Goal: Navigation & Orientation: Find specific page/section

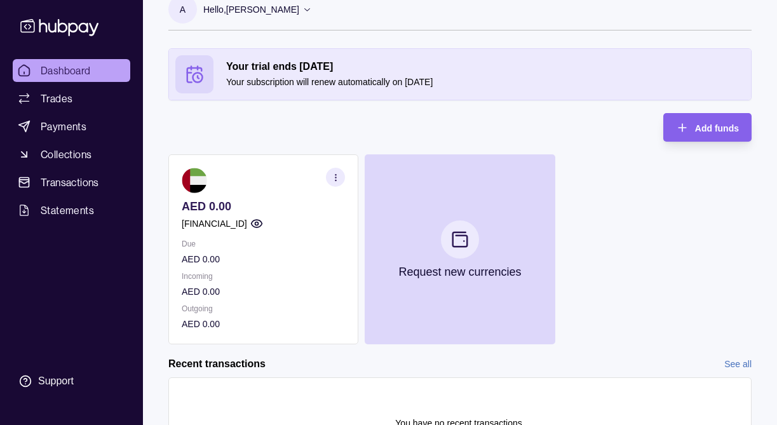
scroll to position [105, 0]
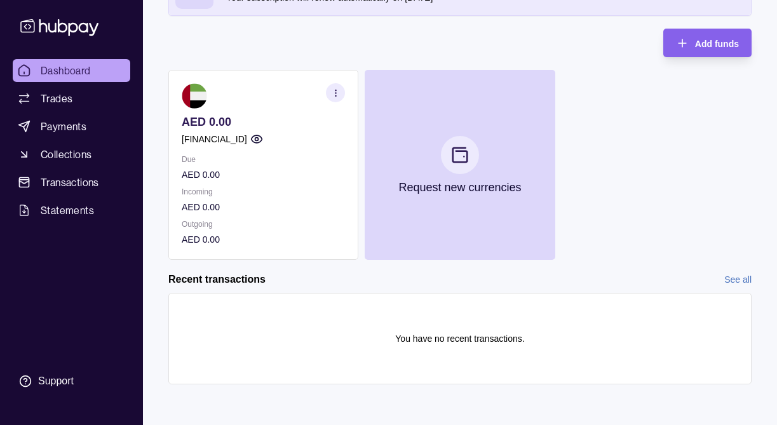
click at [343, 92] on section "button" at bounding box center [335, 92] width 19 height 19
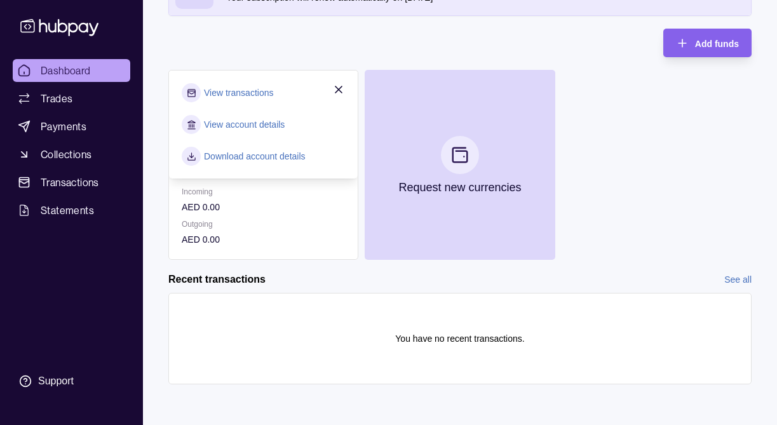
click at [250, 126] on link "View account details" at bounding box center [244, 125] width 81 height 14
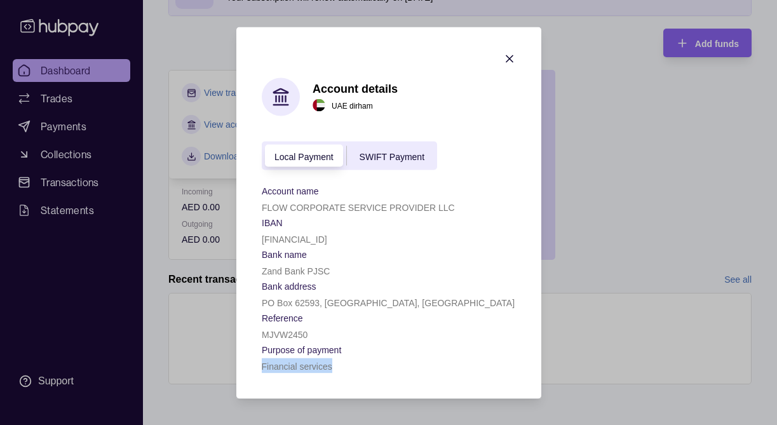
drag, startPoint x: 261, startPoint y: 364, endPoint x: 359, endPoint y: 362, distance: 98.5
click at [359, 362] on section "Account details [GEOGRAPHIC_DATA] dirham Local Payment SWIFT Payment Account na…" at bounding box center [388, 213] width 305 height 372
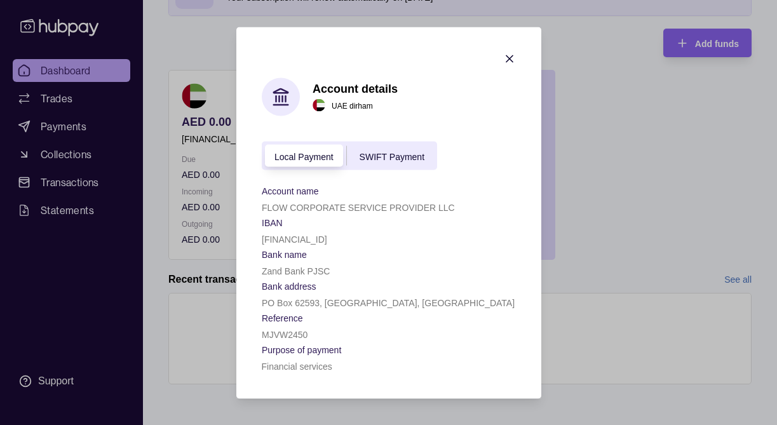
click at [382, 296] on div "PO Box 62593, [GEOGRAPHIC_DATA], [GEOGRAPHIC_DATA]" at bounding box center [389, 301] width 254 height 15
click at [393, 159] on span "SWIFT Payment" at bounding box center [391, 156] width 65 height 10
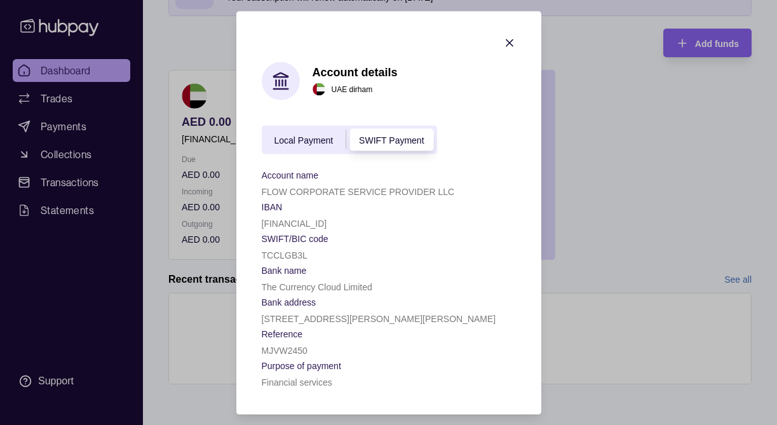
click at [297, 137] on span "Local Payment" at bounding box center [304, 140] width 59 height 10
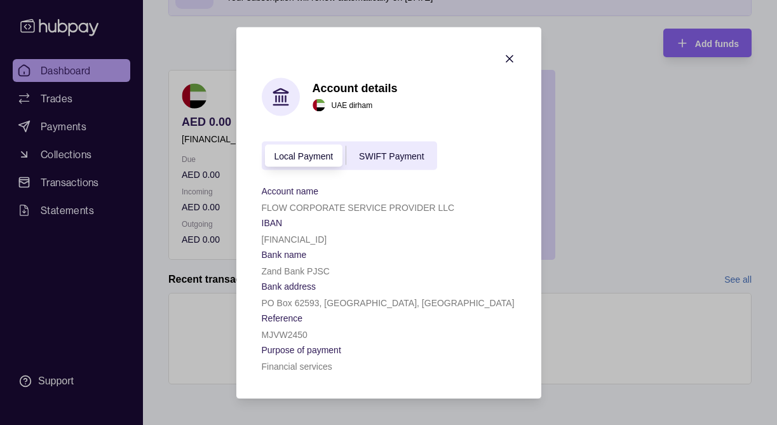
click at [507, 58] on icon "button" at bounding box center [509, 58] width 13 height 13
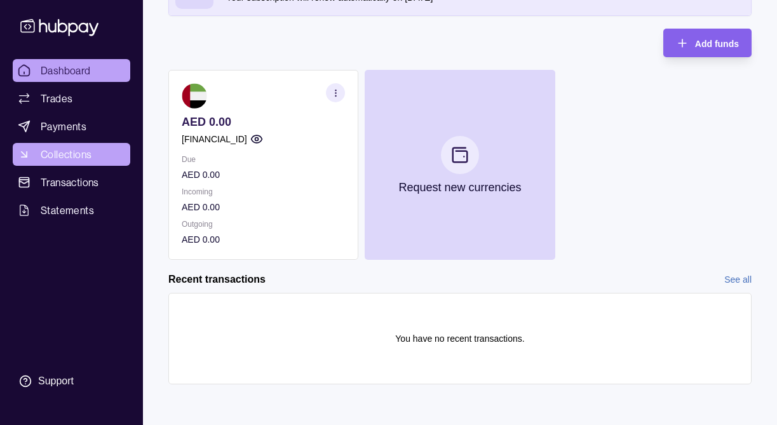
click at [72, 159] on span "Collections" at bounding box center [66, 154] width 51 height 15
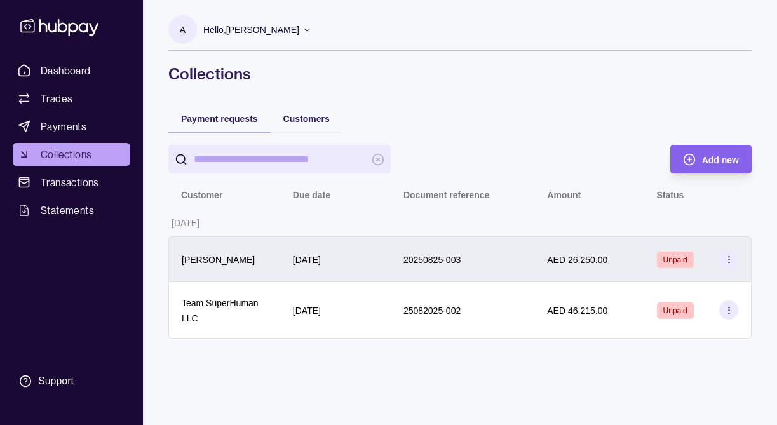
click at [726, 264] on icon at bounding box center [730, 260] width 10 height 10
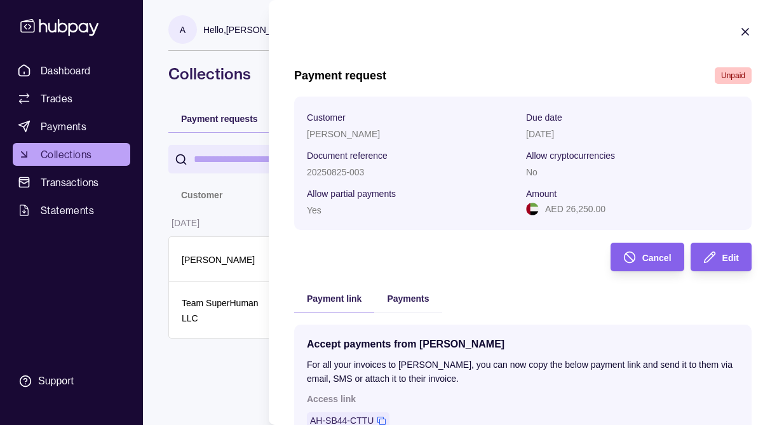
click at [411, 310] on div "Payments" at bounding box center [407, 298] width 67 height 28
click at [411, 301] on span "Payments" at bounding box center [408, 299] width 42 height 10
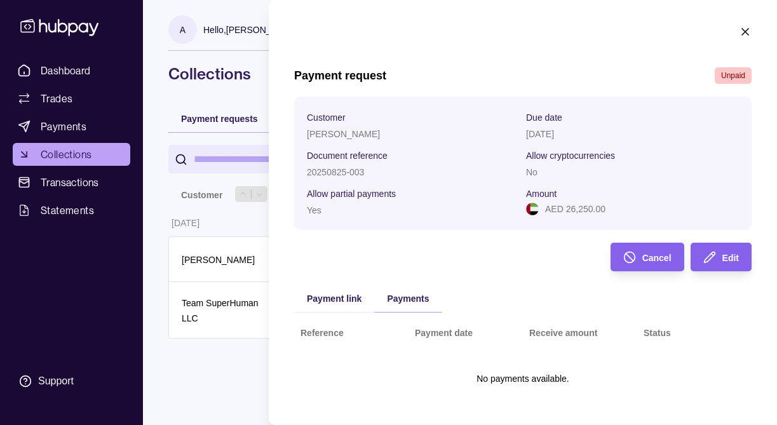
click at [229, 198] on html "Dashboard Trades Payments Collections Transactions Statements Support A Hello, …" at bounding box center [388, 212] width 777 height 425
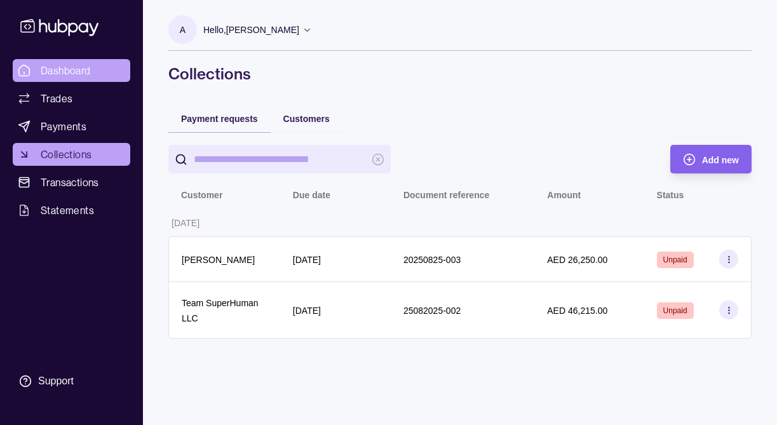
click at [66, 71] on span "Dashboard" at bounding box center [66, 70] width 50 height 15
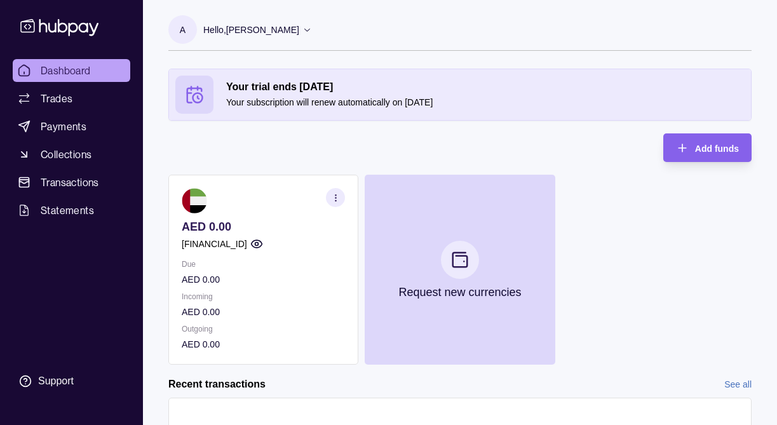
click at [248, 275] on p "AED 0.00" at bounding box center [263, 280] width 163 height 14
click at [219, 311] on p "AED 0.00" at bounding box center [263, 312] width 163 height 14
